Goal: Use online tool/utility: Utilize a website feature to perform a specific function

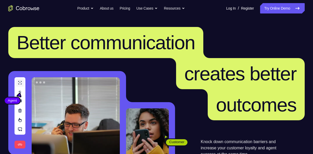
scroll to position [71, 0]
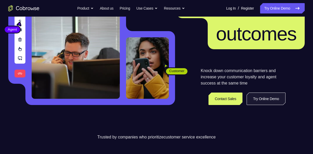
click at [256, 98] on link "Try Online Demo" at bounding box center [265, 98] width 39 height 12
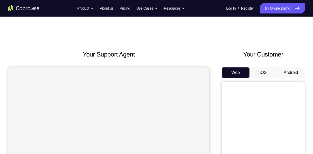
click at [287, 72] on button "Android" at bounding box center [291, 72] width 28 height 10
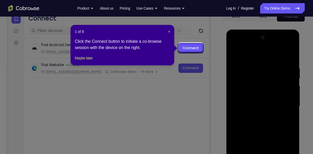
scroll to position [56, 0]
click at [168, 31] on span "×" at bounding box center [169, 32] width 2 height 4
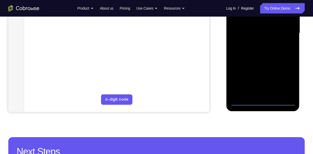
scroll to position [130, 0]
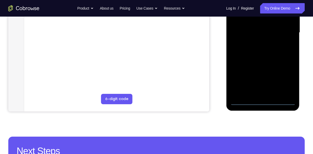
click at [263, 101] on div at bounding box center [262, 32] width 65 height 145
click at [285, 80] on div at bounding box center [262, 32] width 65 height 145
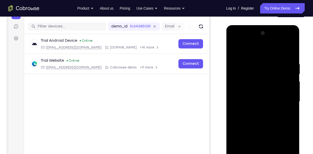
scroll to position [60, 0]
click at [261, 51] on div at bounding box center [262, 101] width 65 height 145
click at [238, 86] on div at bounding box center [262, 101] width 65 height 145
click at [246, 101] on div at bounding box center [262, 101] width 65 height 145
click at [248, 97] on div at bounding box center [262, 101] width 65 height 145
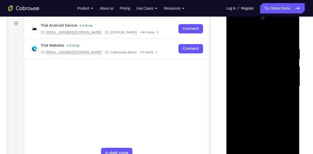
scroll to position [76, 0]
click at [236, 145] on div at bounding box center [262, 85] width 65 height 145
click at [290, 125] on div at bounding box center [262, 85] width 65 height 145
click at [279, 94] on div at bounding box center [262, 85] width 65 height 145
drag, startPoint x: 262, startPoint y: 35, endPoint x: 263, endPoint y: 19, distance: 15.9
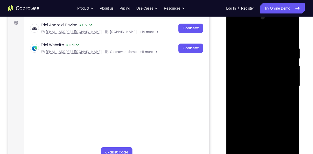
click at [263, 19] on div at bounding box center [262, 85] width 65 height 145
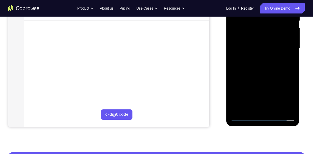
scroll to position [114, 0]
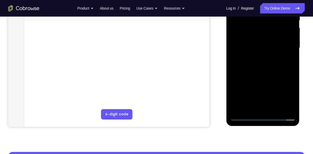
drag, startPoint x: 272, startPoint y: 91, endPoint x: 272, endPoint y: 64, distance: 26.9
click at [272, 64] on div at bounding box center [262, 47] width 65 height 145
click at [268, 103] on div at bounding box center [262, 47] width 65 height 145
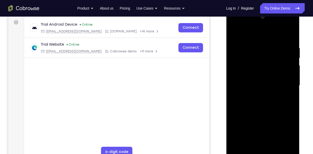
scroll to position [66, 0]
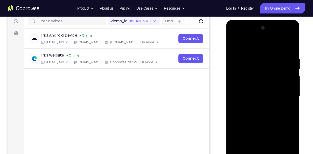
click at [279, 51] on div at bounding box center [262, 96] width 65 height 145
click at [235, 46] on div at bounding box center [262, 96] width 65 height 145
click at [285, 35] on div at bounding box center [262, 96] width 65 height 145
click at [243, 36] on div at bounding box center [262, 96] width 65 height 145
click at [287, 93] on div at bounding box center [262, 96] width 65 height 145
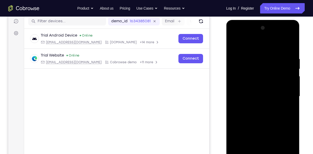
click at [257, 106] on div at bounding box center [262, 96] width 65 height 145
click at [260, 123] on div at bounding box center [262, 96] width 65 height 145
click at [260, 94] on div at bounding box center [262, 96] width 65 height 145
click at [262, 81] on div at bounding box center [262, 96] width 65 height 145
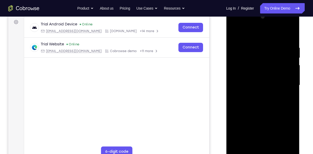
scroll to position [77, 0]
click at [256, 64] on div at bounding box center [262, 84] width 65 height 145
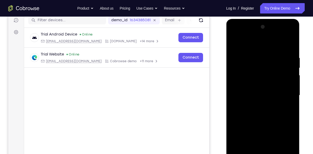
scroll to position [66, 0]
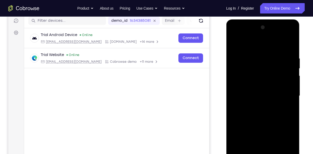
click at [253, 71] on div at bounding box center [262, 95] width 65 height 145
click at [238, 72] on div at bounding box center [262, 95] width 65 height 145
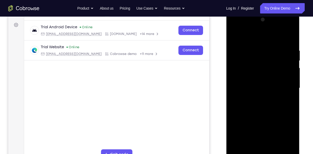
click at [290, 41] on div at bounding box center [262, 88] width 65 height 145
click at [291, 111] on div at bounding box center [262, 88] width 65 height 145
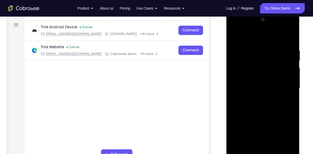
click at [234, 111] on div at bounding box center [262, 88] width 65 height 145
drag, startPoint x: 260, startPoint y: 116, endPoint x: 260, endPoint y: 147, distance: 30.8
click at [260, 147] on div at bounding box center [262, 88] width 65 height 145
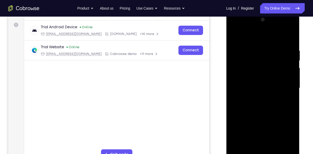
click at [289, 36] on div at bounding box center [262, 88] width 65 height 145
click at [235, 35] on div at bounding box center [262, 88] width 65 height 145
click at [274, 148] on div at bounding box center [262, 88] width 65 height 145
click at [270, 116] on div at bounding box center [262, 88] width 65 height 145
click at [286, 73] on div at bounding box center [262, 88] width 65 height 145
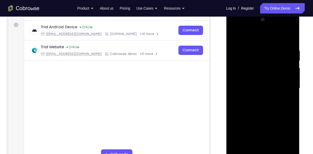
click at [236, 36] on div at bounding box center [262, 88] width 65 height 145
click at [234, 35] on div at bounding box center [262, 88] width 65 height 145
drag, startPoint x: 285, startPoint y: 59, endPoint x: 251, endPoint y: 54, distance: 34.0
click at [251, 54] on div at bounding box center [262, 88] width 65 height 145
drag, startPoint x: 254, startPoint y: 59, endPoint x: 277, endPoint y: 58, distance: 23.1
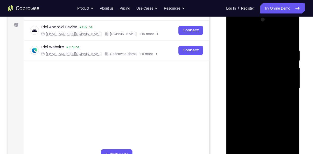
click at [277, 58] on div at bounding box center [262, 88] width 65 height 145
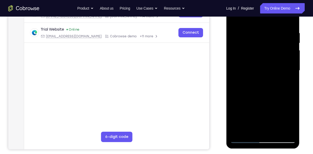
scroll to position [92, 0]
click at [245, 137] on div at bounding box center [262, 70] width 65 height 145
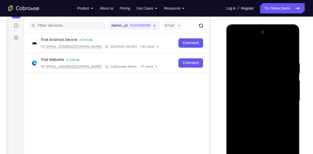
scroll to position [61, 0]
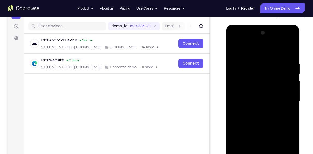
click at [236, 49] on div at bounding box center [262, 101] width 65 height 145
click at [243, 47] on div at bounding box center [262, 101] width 65 height 145
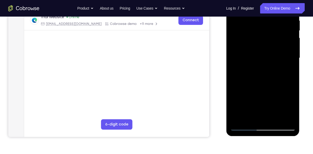
scroll to position [105, 0]
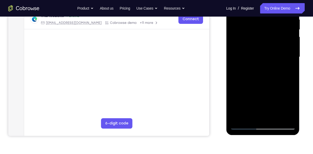
click at [238, 117] on div at bounding box center [262, 56] width 65 height 145
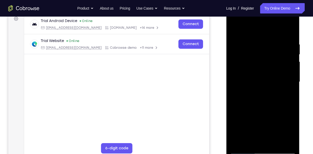
drag, startPoint x: 253, startPoint y: 97, endPoint x: 264, endPoint y: 28, distance: 69.8
click at [264, 28] on div at bounding box center [262, 81] width 65 height 145
drag, startPoint x: 257, startPoint y: 117, endPoint x: 265, endPoint y: 55, distance: 63.2
click at [265, 55] on div at bounding box center [262, 81] width 65 height 145
drag, startPoint x: 258, startPoint y: 116, endPoint x: 261, endPoint y: 76, distance: 39.7
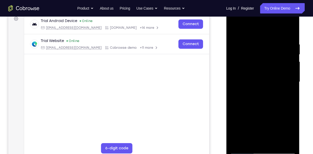
click at [261, 76] on div at bounding box center [262, 81] width 65 height 145
click at [290, 77] on div at bounding box center [262, 81] width 65 height 145
drag, startPoint x: 273, startPoint y: 124, endPoint x: 295, endPoint y: 36, distance: 90.7
click at [295, 36] on div at bounding box center [262, 81] width 65 height 145
drag, startPoint x: 257, startPoint y: 123, endPoint x: 262, endPoint y: 71, distance: 52.6
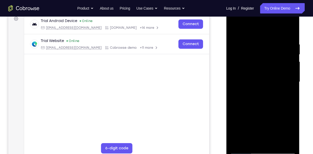
click at [262, 71] on div at bounding box center [262, 81] width 65 height 145
drag, startPoint x: 251, startPoint y: 127, endPoint x: 257, endPoint y: 74, distance: 54.2
click at [257, 74] on div at bounding box center [262, 81] width 65 height 145
drag, startPoint x: 264, startPoint y: 125, endPoint x: 273, endPoint y: 57, distance: 68.7
click at [273, 57] on div at bounding box center [262, 81] width 65 height 145
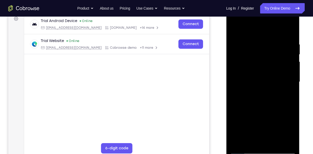
drag, startPoint x: 263, startPoint y: 120, endPoint x: 275, endPoint y: 49, distance: 72.9
click at [275, 49] on div at bounding box center [262, 81] width 65 height 145
drag, startPoint x: 261, startPoint y: 117, endPoint x: 281, endPoint y: 35, distance: 84.7
click at [281, 35] on div at bounding box center [262, 81] width 65 height 145
drag, startPoint x: 269, startPoint y: 58, endPoint x: 269, endPoint y: 95, distance: 37.8
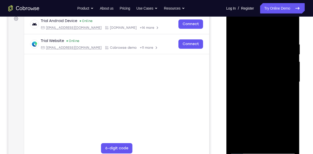
click at [269, 95] on div at bounding box center [262, 81] width 65 height 145
click at [291, 77] on div at bounding box center [262, 81] width 65 height 145
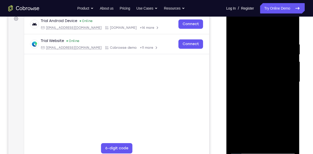
click at [291, 77] on div at bounding box center [262, 81] width 65 height 145
drag, startPoint x: 272, startPoint y: 121, endPoint x: 279, endPoint y: 56, distance: 65.2
click at [279, 56] on div at bounding box center [262, 81] width 65 height 145
drag, startPoint x: 265, startPoint y: 116, endPoint x: 273, endPoint y: 57, distance: 58.9
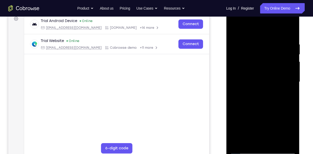
click at [273, 57] on div at bounding box center [262, 81] width 65 height 145
drag, startPoint x: 265, startPoint y: 120, endPoint x: 276, endPoint y: 62, distance: 58.4
click at [276, 62] on div at bounding box center [262, 81] width 65 height 145
drag, startPoint x: 259, startPoint y: 125, endPoint x: 259, endPoint y: 58, distance: 66.8
click at [259, 58] on div at bounding box center [262, 81] width 65 height 145
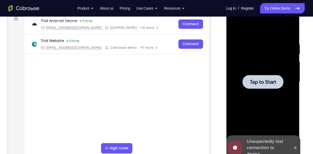
scroll to position [80, 0]
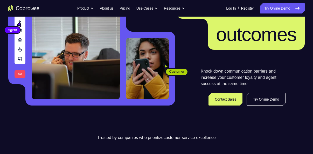
scroll to position [71, 0]
